Goal: Obtain resource: Obtain resource

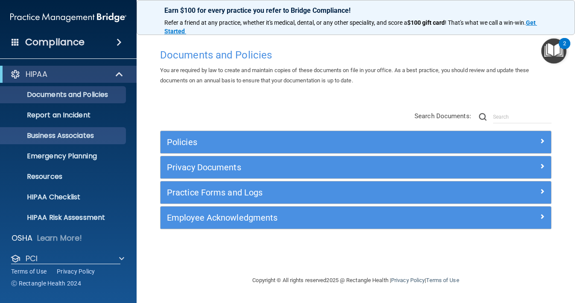
click at [85, 134] on p "Business Associates" at bounding box center [64, 135] width 116 height 9
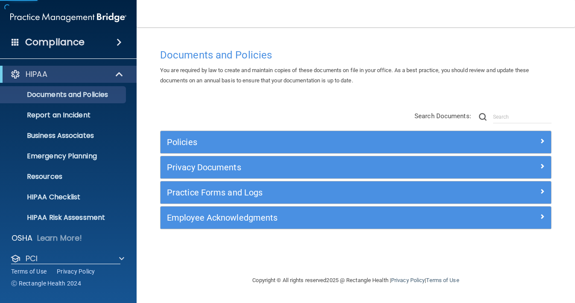
click at [211, 131] on div "Policies" at bounding box center [355, 142] width 390 height 22
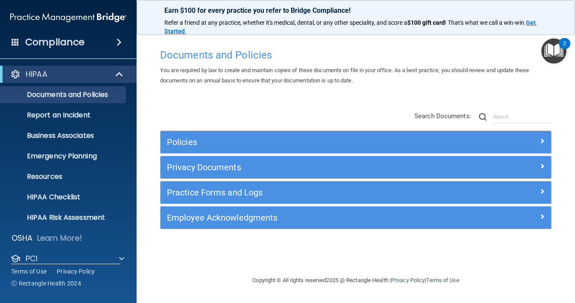
click at [180, 169] on h5 "Privacy Documents" at bounding box center [307, 167] width 280 height 9
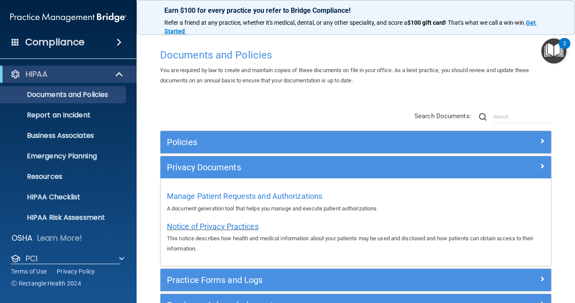
click at [202, 224] on span "Notice of Privacy Practices" at bounding box center [213, 226] width 92 height 9
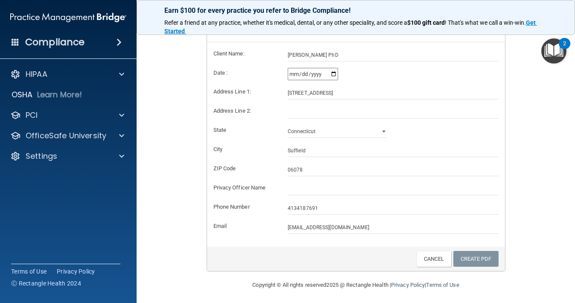
scroll to position [178, 0]
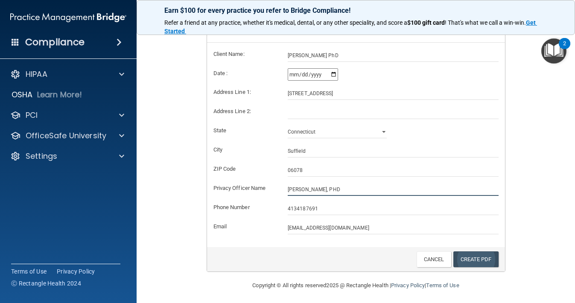
type input "[PERSON_NAME], PHD"
click at [480, 254] on link "Create PDF" at bounding box center [475, 259] width 45 height 16
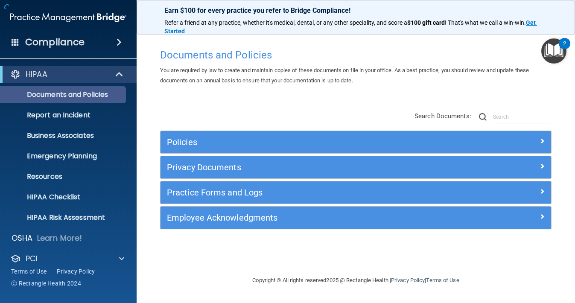
click at [79, 97] on p "Documents and Policies" at bounding box center [64, 94] width 116 height 9
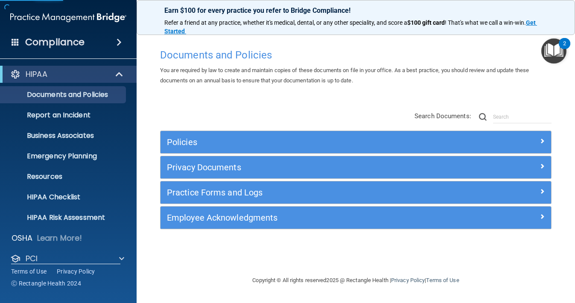
click at [190, 163] on h5 "Privacy Documents" at bounding box center [307, 167] width 280 height 9
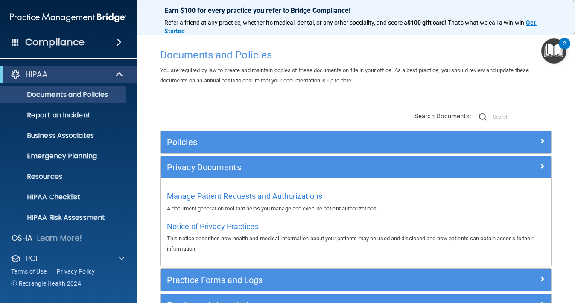
click at [208, 224] on span "Notice of Privacy Practices" at bounding box center [213, 226] width 92 height 9
